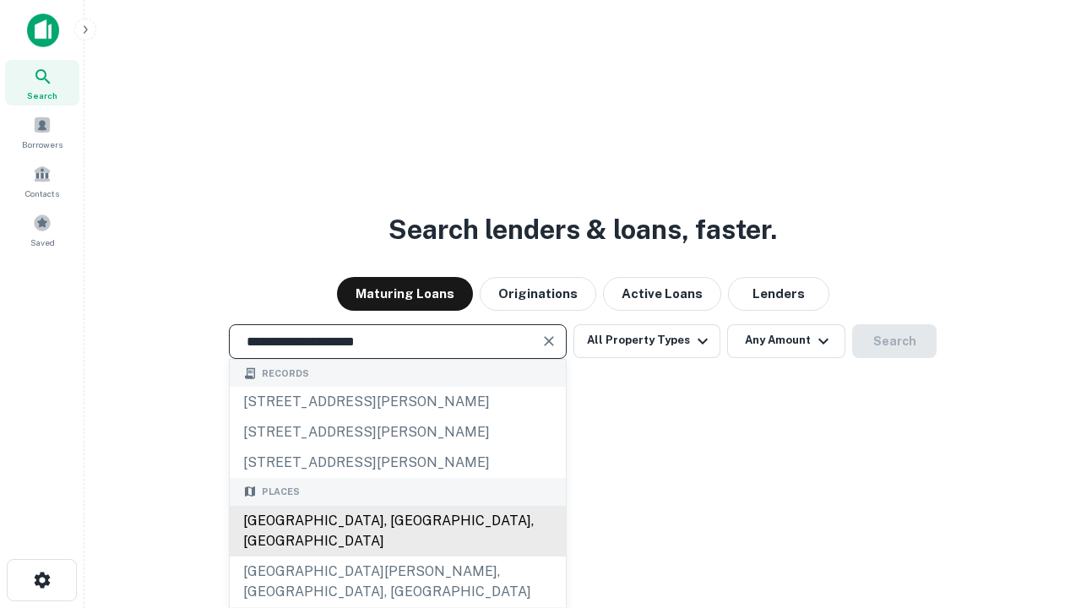
click at [397, 557] on div "Santa Monica, CA, USA" at bounding box center [398, 531] width 336 height 51
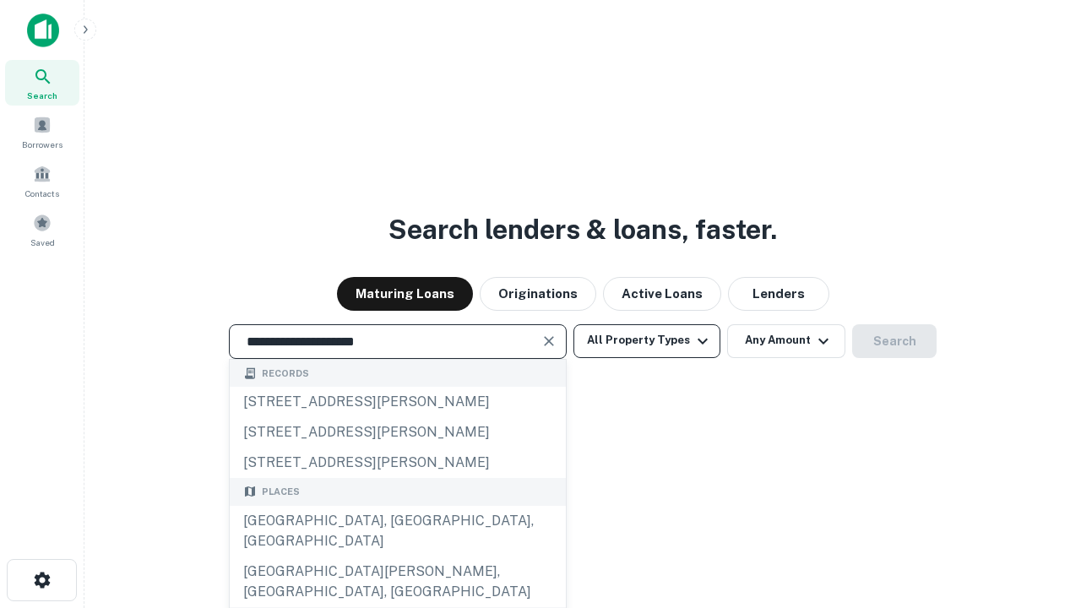
type input "**********"
click at [647, 340] on button "All Property Types" at bounding box center [647, 341] width 147 height 34
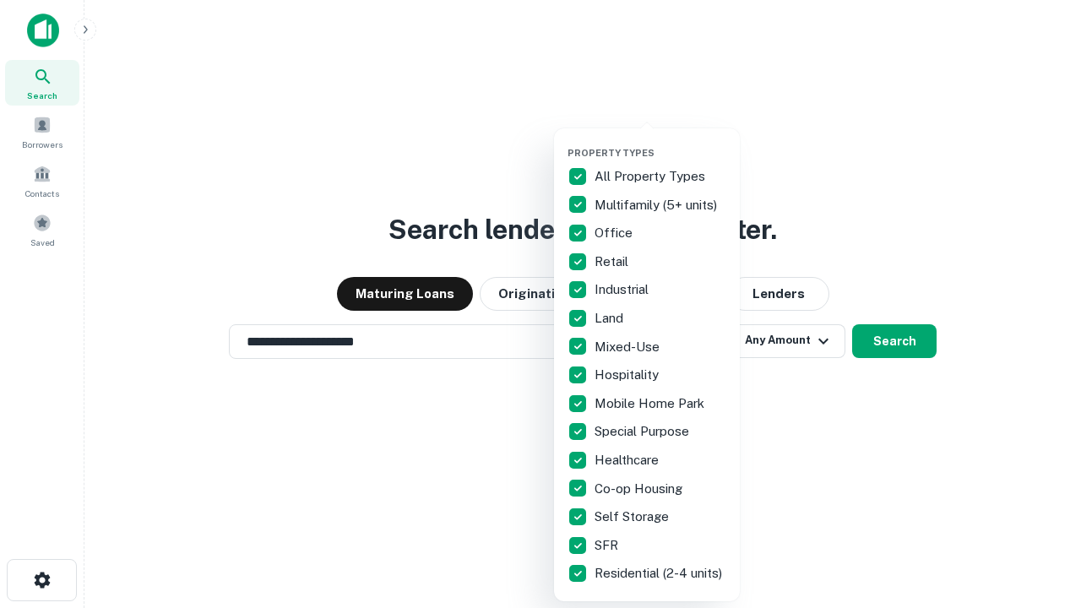
click at [661, 142] on button "button" at bounding box center [661, 142] width 186 height 1
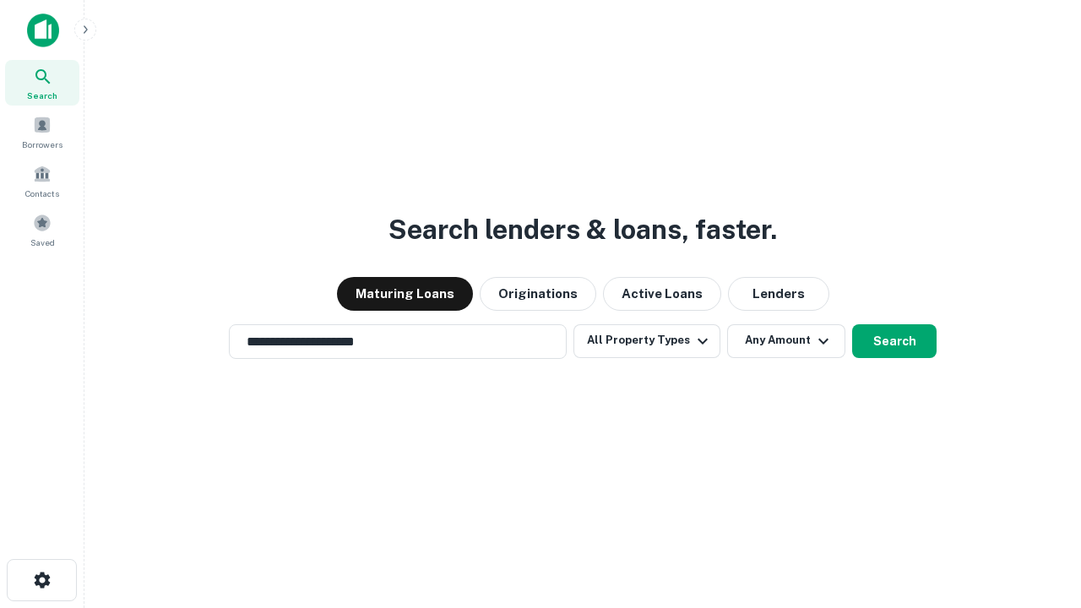
scroll to position [26, 0]
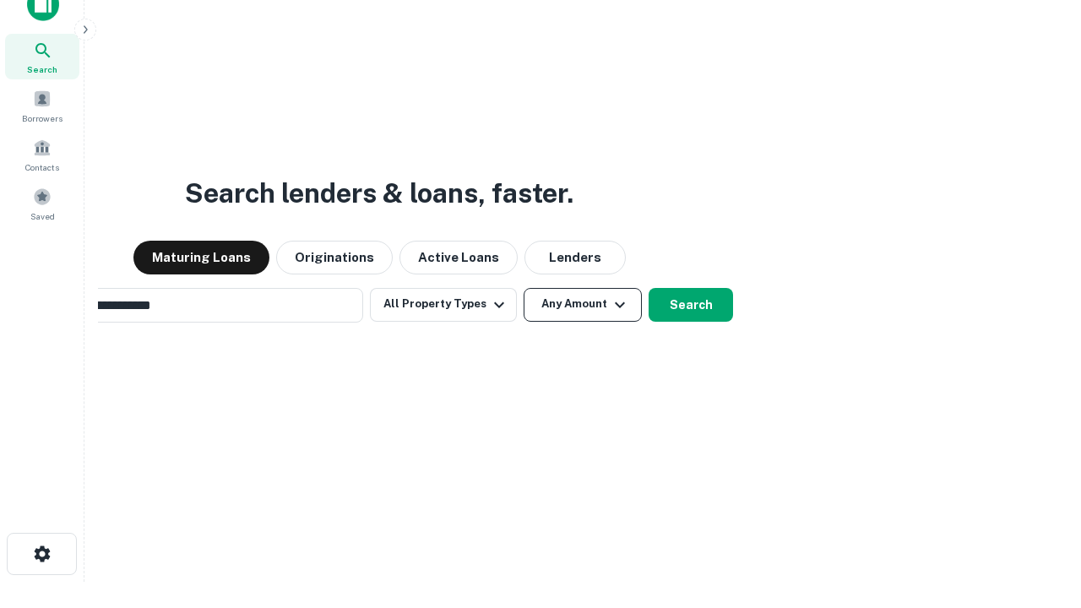
click at [524, 288] on button "Any Amount" at bounding box center [583, 305] width 118 height 34
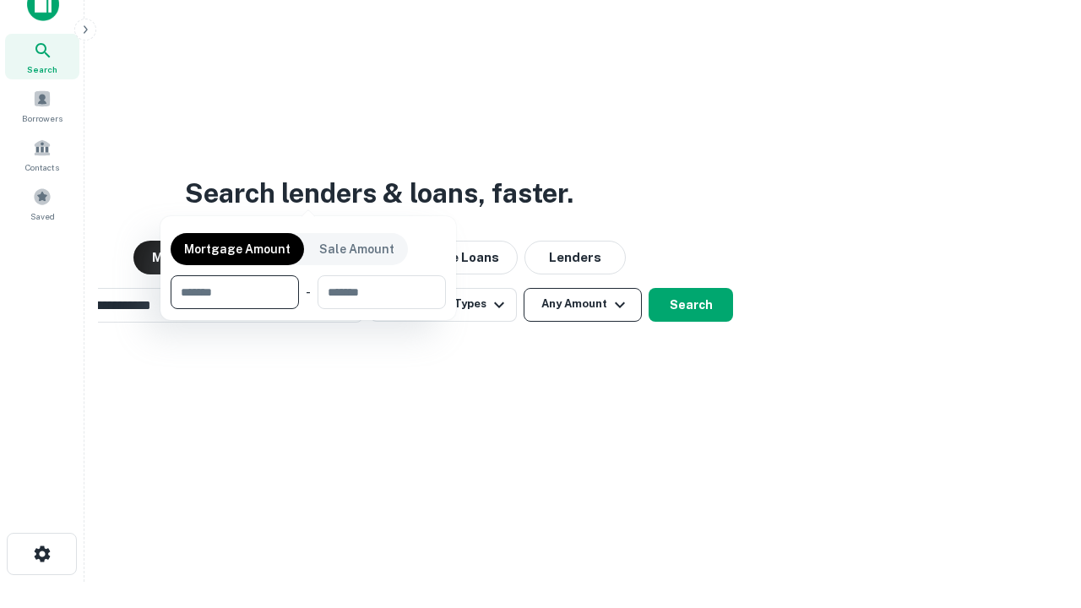
scroll to position [27, 0]
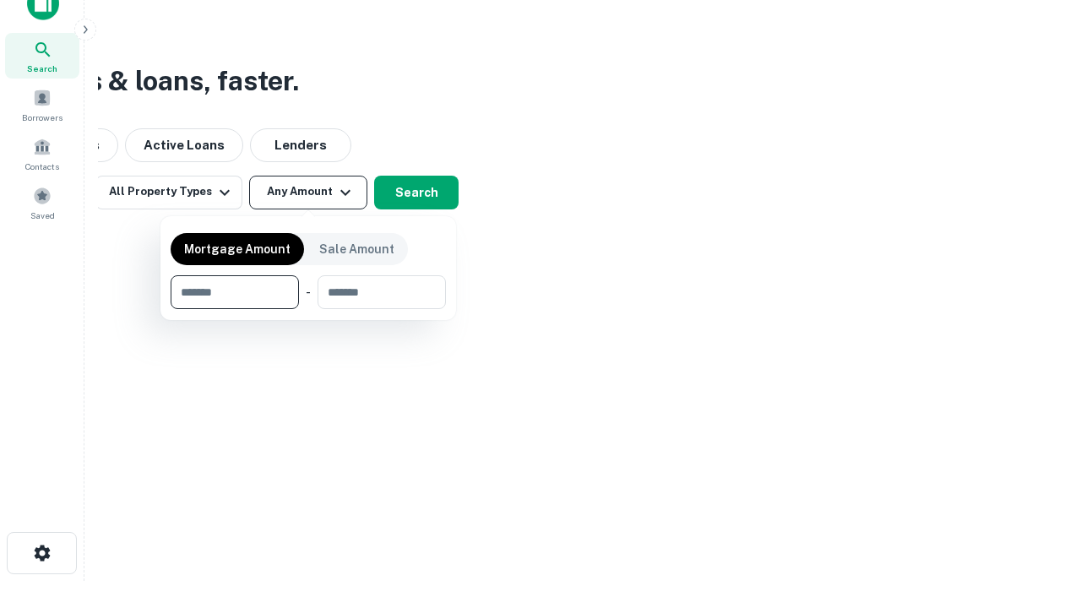
type input "*******"
click at [308, 309] on button "button" at bounding box center [308, 309] width 275 height 1
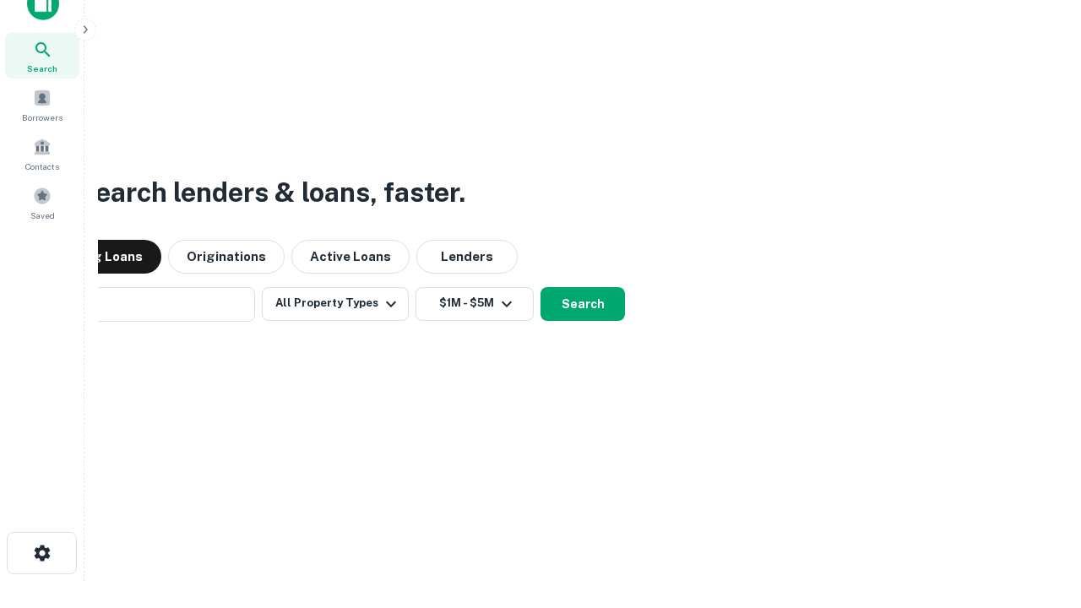
scroll to position [26, 0]
click at [541, 288] on button "Search" at bounding box center [583, 305] width 84 height 34
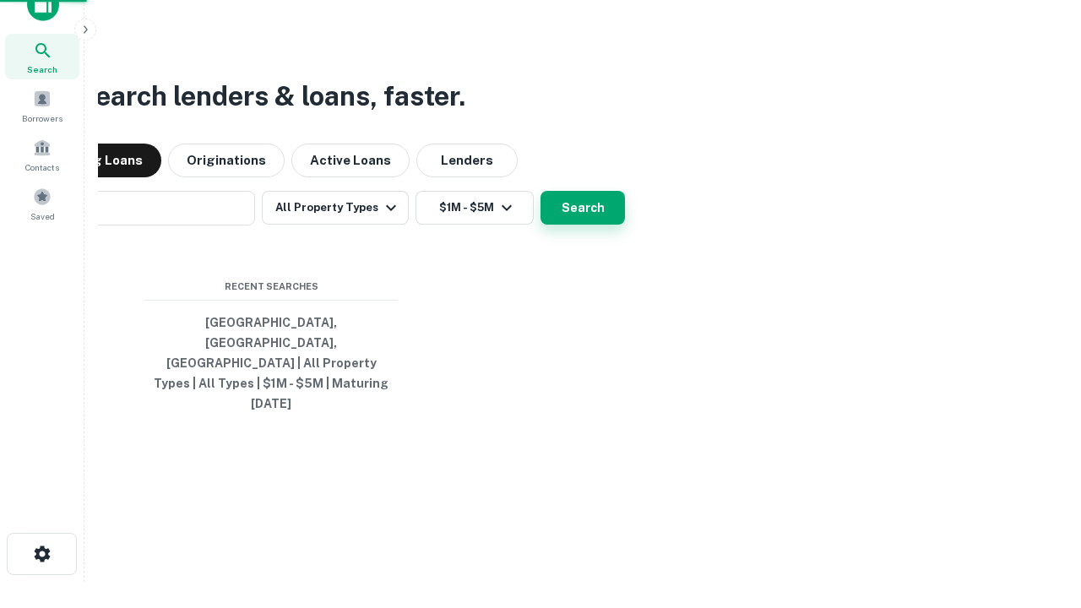
scroll to position [27, 0]
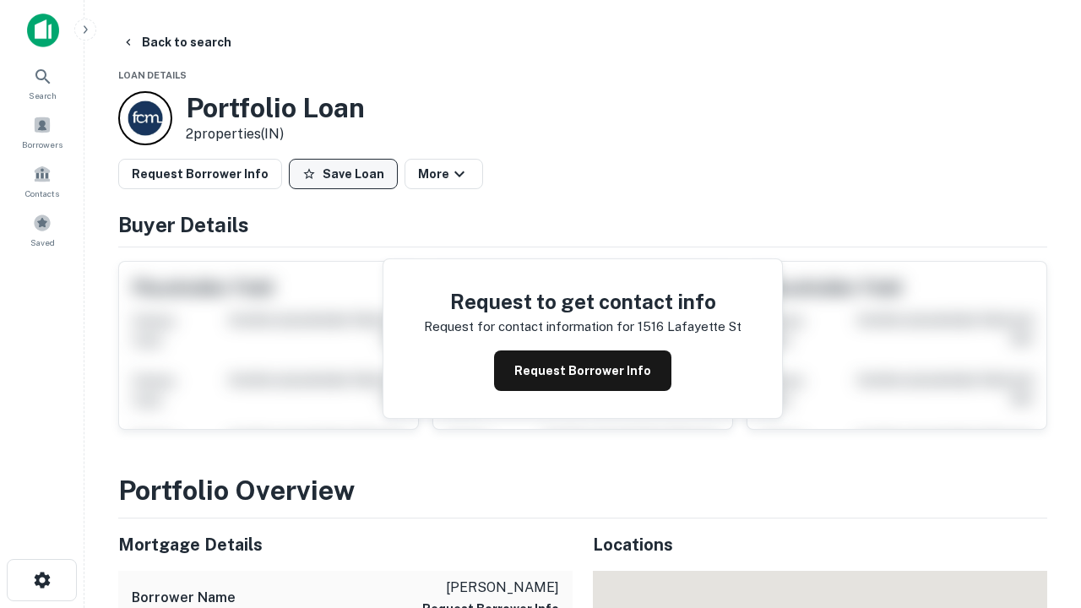
click at [343, 174] on button "Save Loan" at bounding box center [343, 174] width 109 height 30
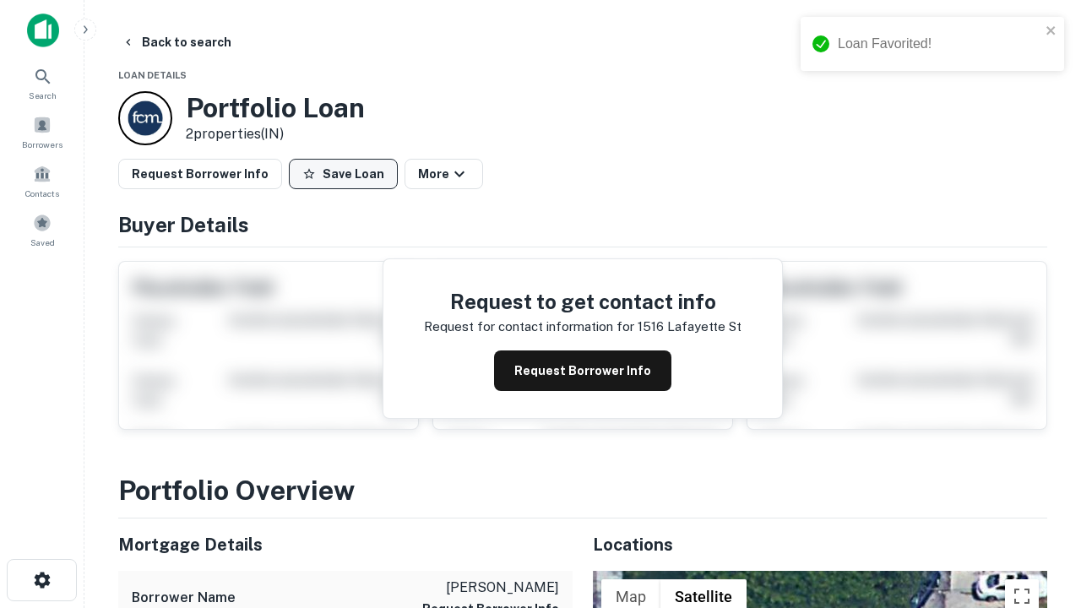
click at [347, 174] on button "Save Loan" at bounding box center [343, 174] width 109 height 30
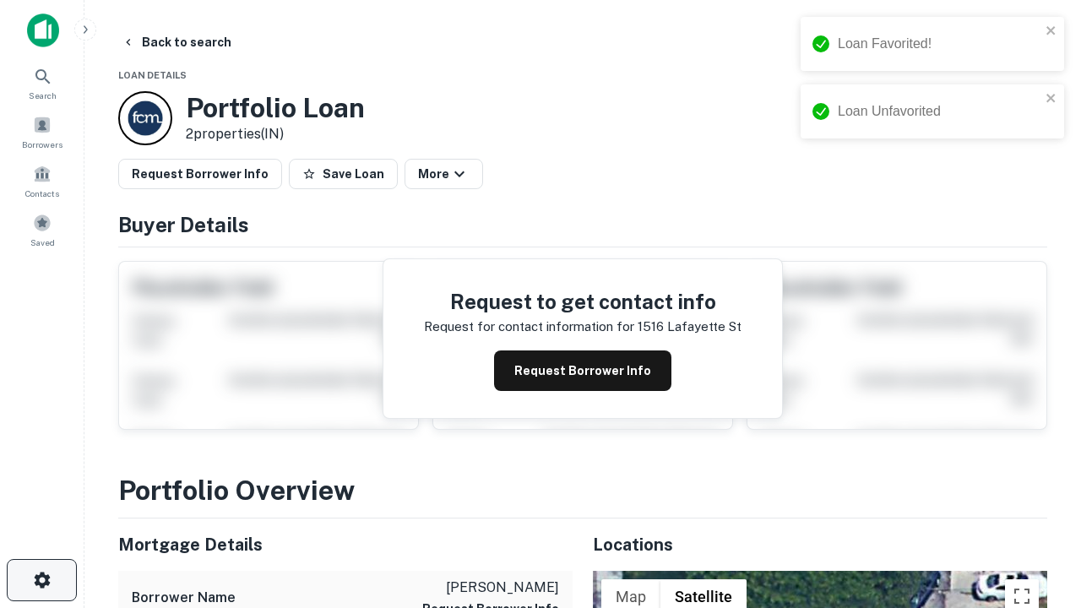
click at [41, 580] on icon "button" at bounding box center [42, 580] width 20 height 20
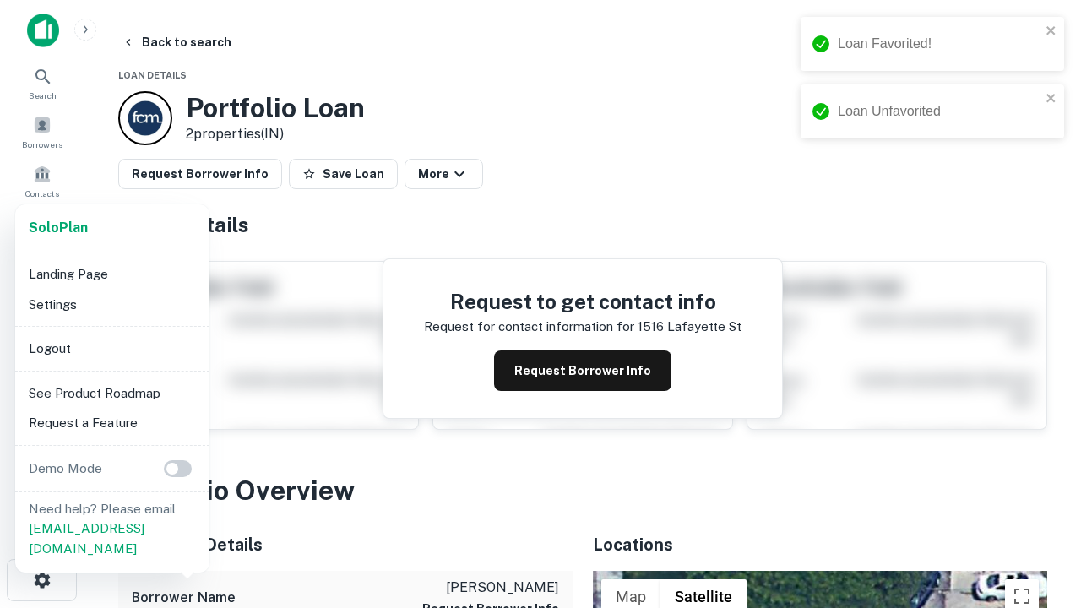
click at [112, 348] on li "Logout" at bounding box center [112, 349] width 181 height 30
